Goal: Check status: Check status

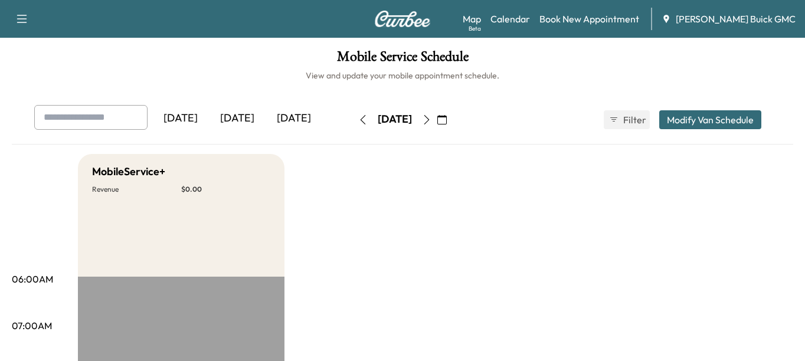
drag, startPoint x: 265, startPoint y: 19, endPoint x: 104, endPoint y: 93, distance: 176.5
click at [236, 120] on div "[DATE]" at bounding box center [237, 118] width 57 height 27
click at [306, 122] on div "[DATE]" at bounding box center [294, 118] width 57 height 27
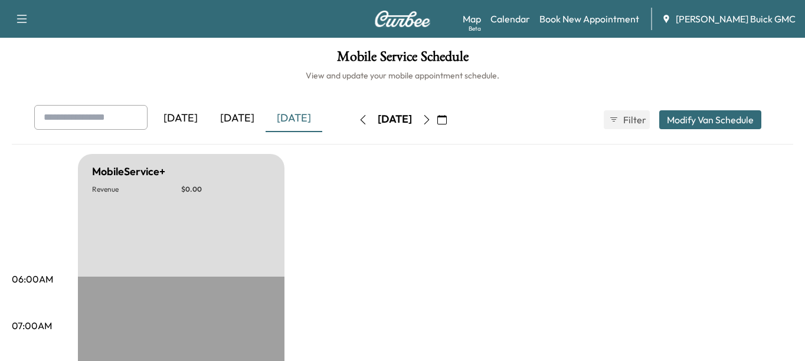
click at [437, 122] on button "button" at bounding box center [427, 119] width 20 height 19
click at [432, 122] on icon "button" at bounding box center [426, 119] width 9 height 9
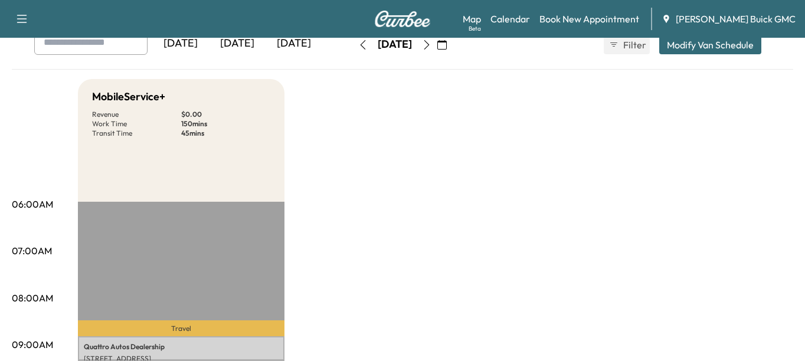
scroll to position [37, 0]
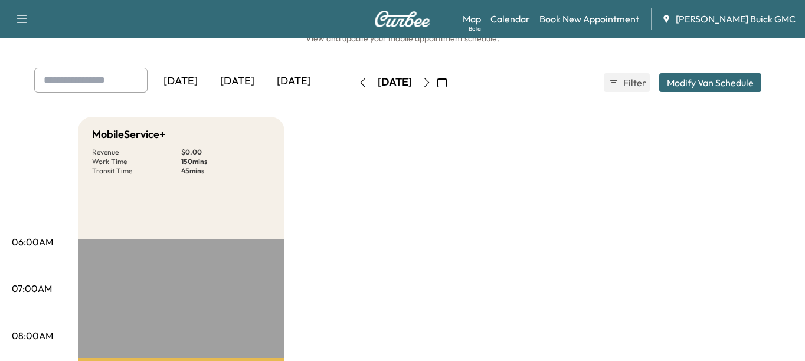
click at [253, 83] on div "[DATE]" at bounding box center [237, 81] width 57 height 27
